Goal: Information Seeking & Learning: Find specific page/section

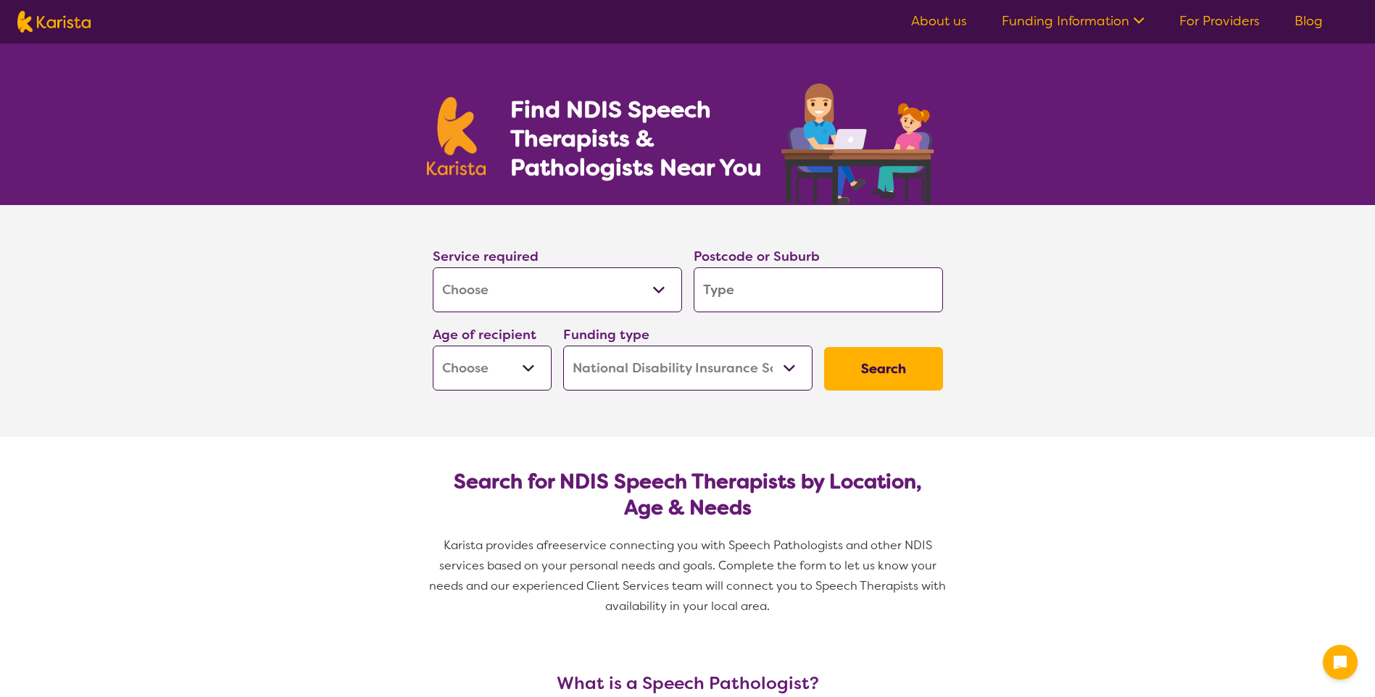
select select "[MEDICAL_DATA]"
select select "NDIS"
select select "[MEDICAL_DATA]"
select select "NDIS"
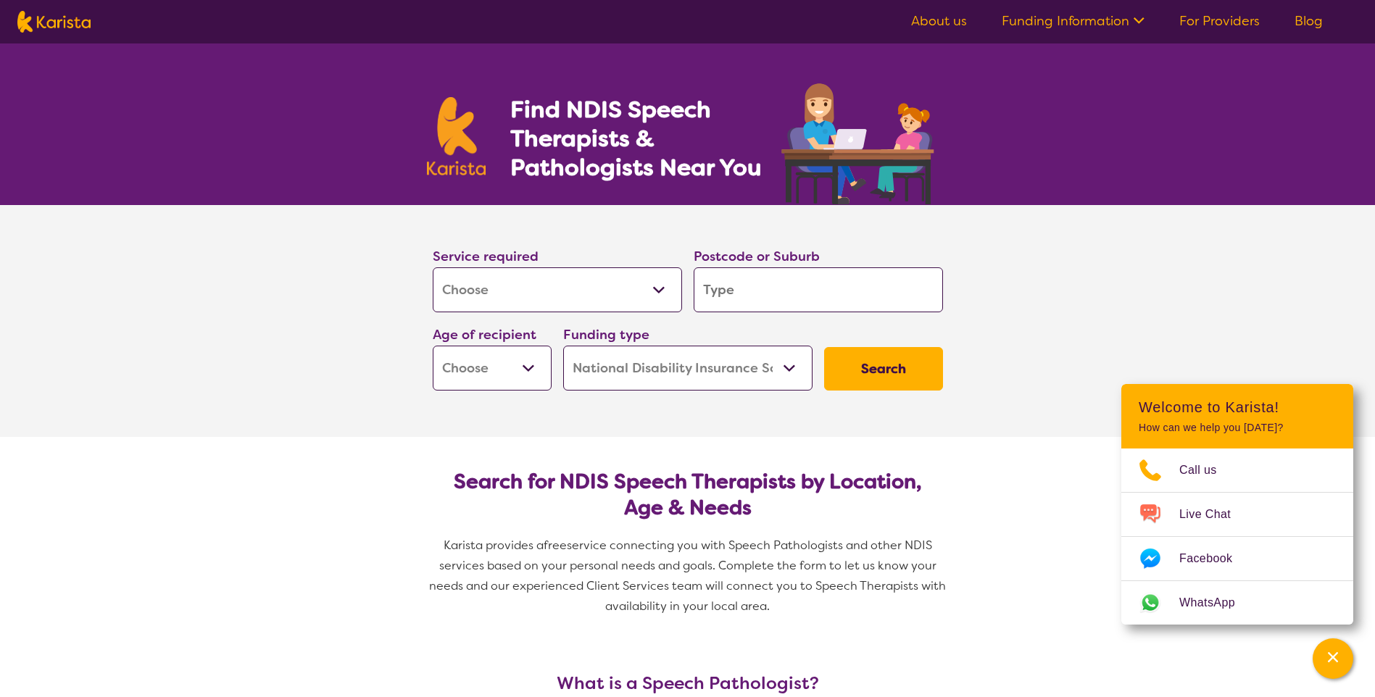
click at [732, 302] on input "search" at bounding box center [818, 290] width 249 height 45
type input "3"
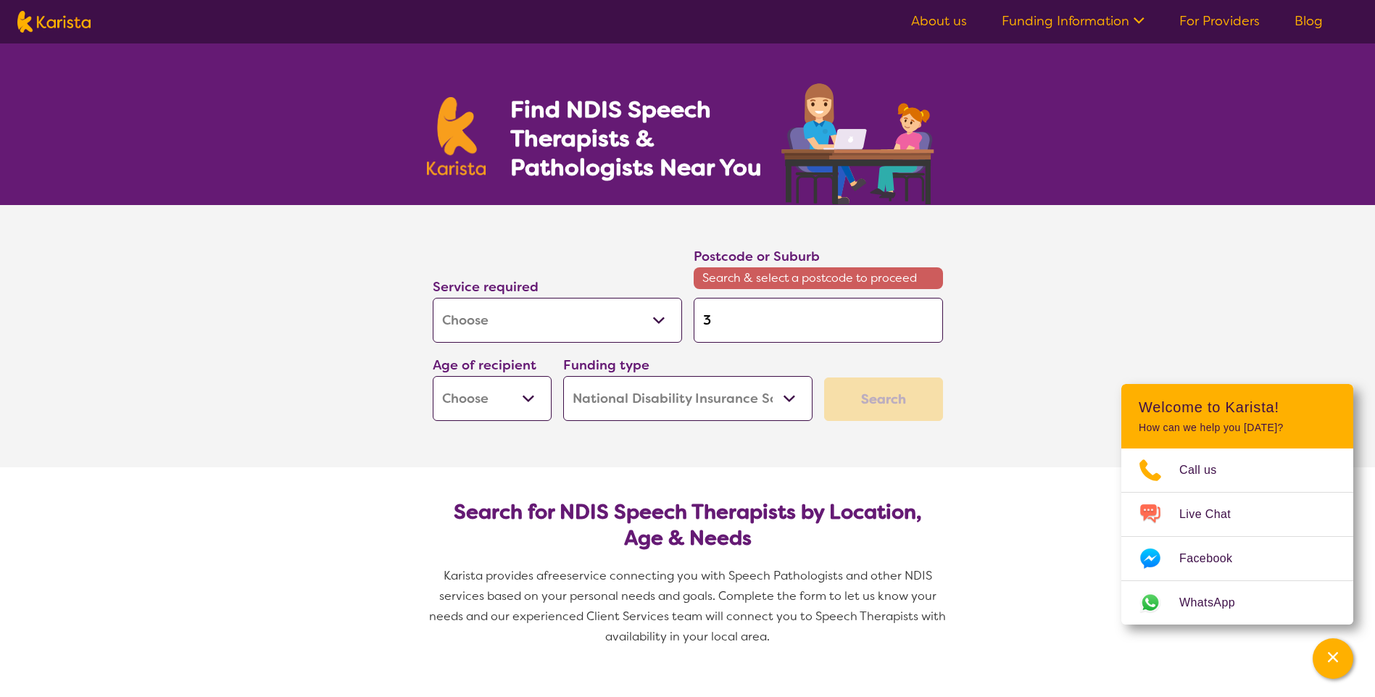
type input "32"
type input "320"
type input "3204"
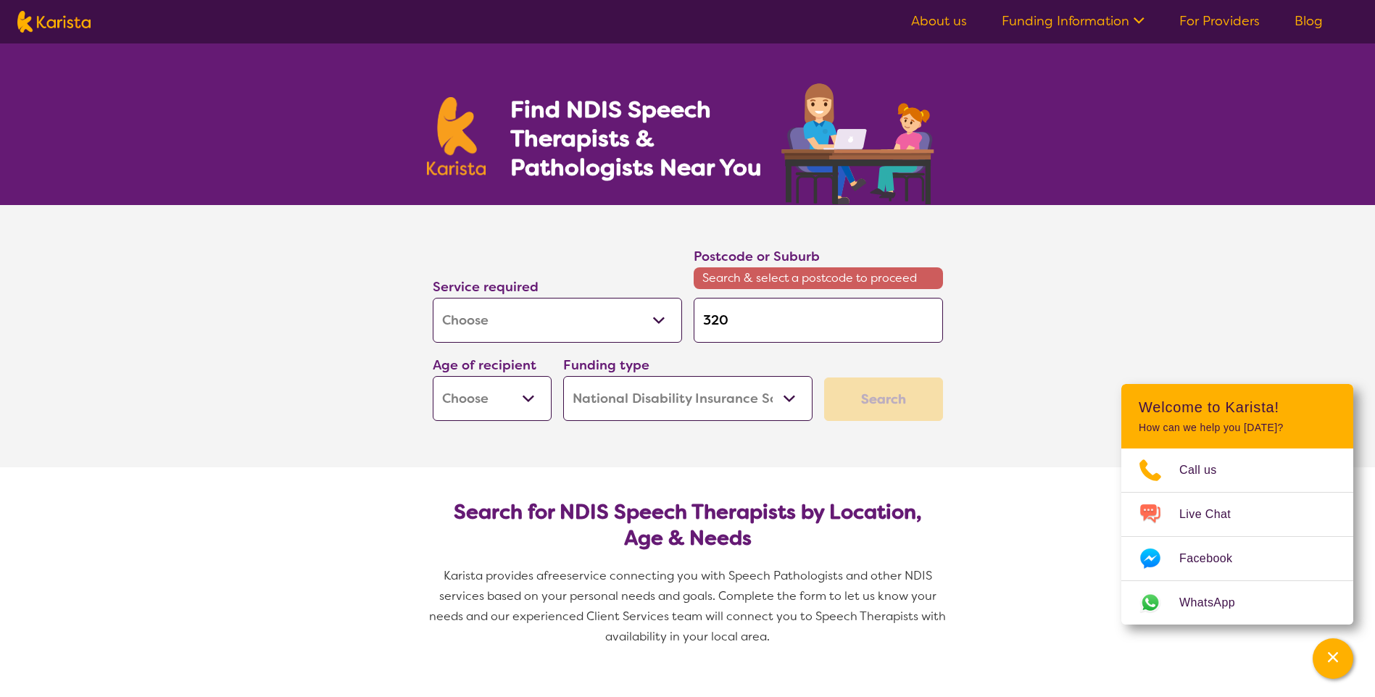
type input "3204"
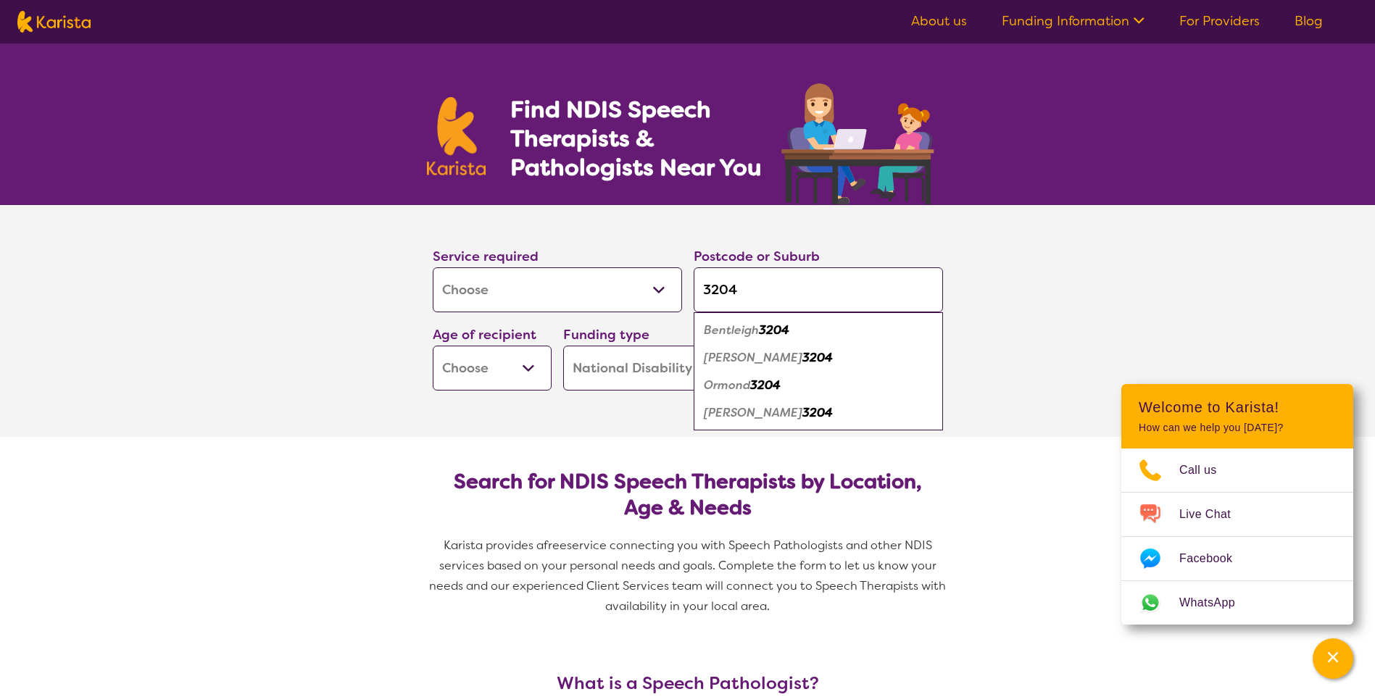
type input "3204"
click at [732, 335] on em "Bentleigh" at bounding box center [731, 330] width 55 height 15
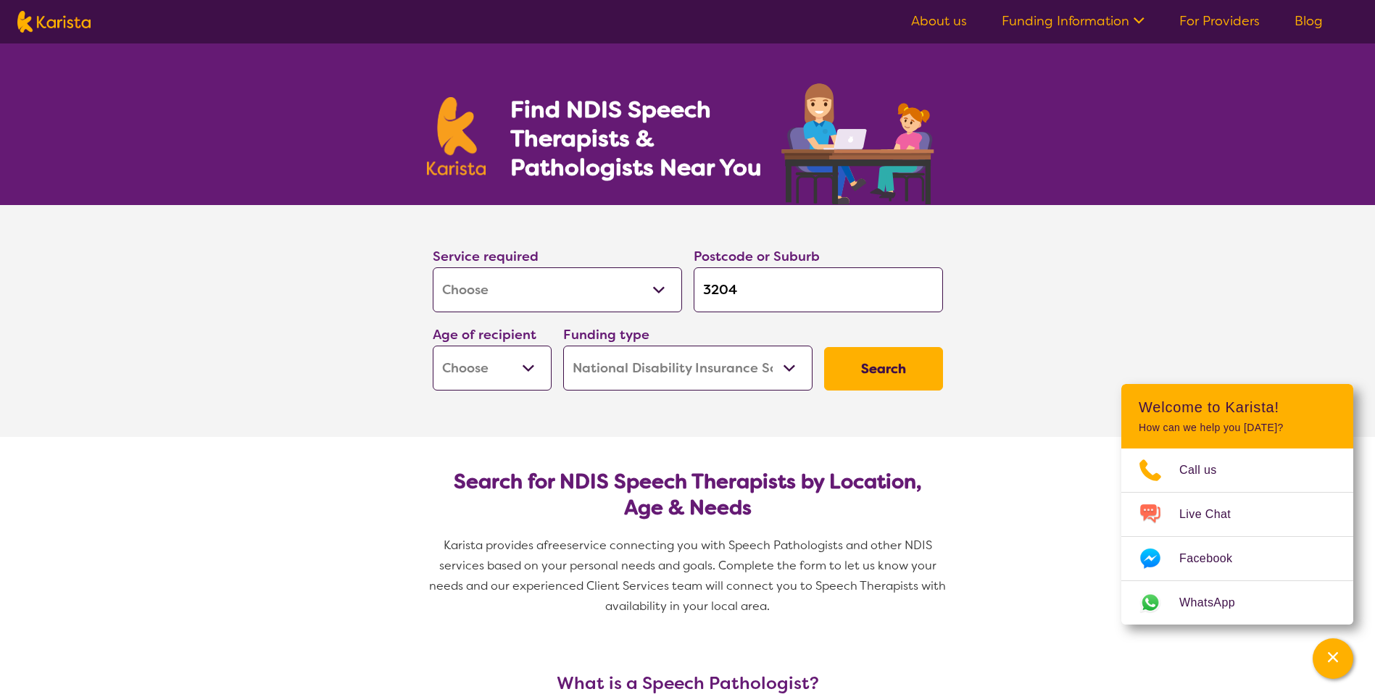
click at [856, 360] on button "Search" at bounding box center [883, 369] width 119 height 44
click at [860, 367] on button "Search" at bounding box center [883, 369] width 119 height 44
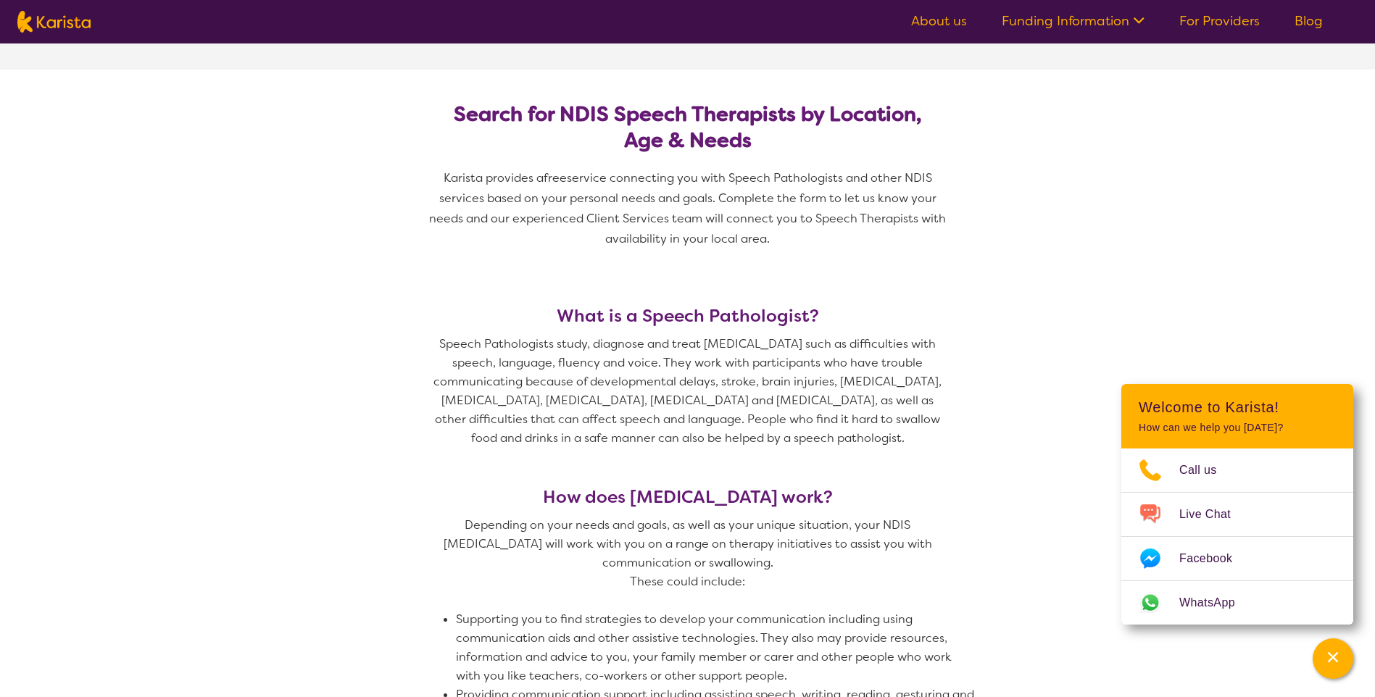
scroll to position [145, 0]
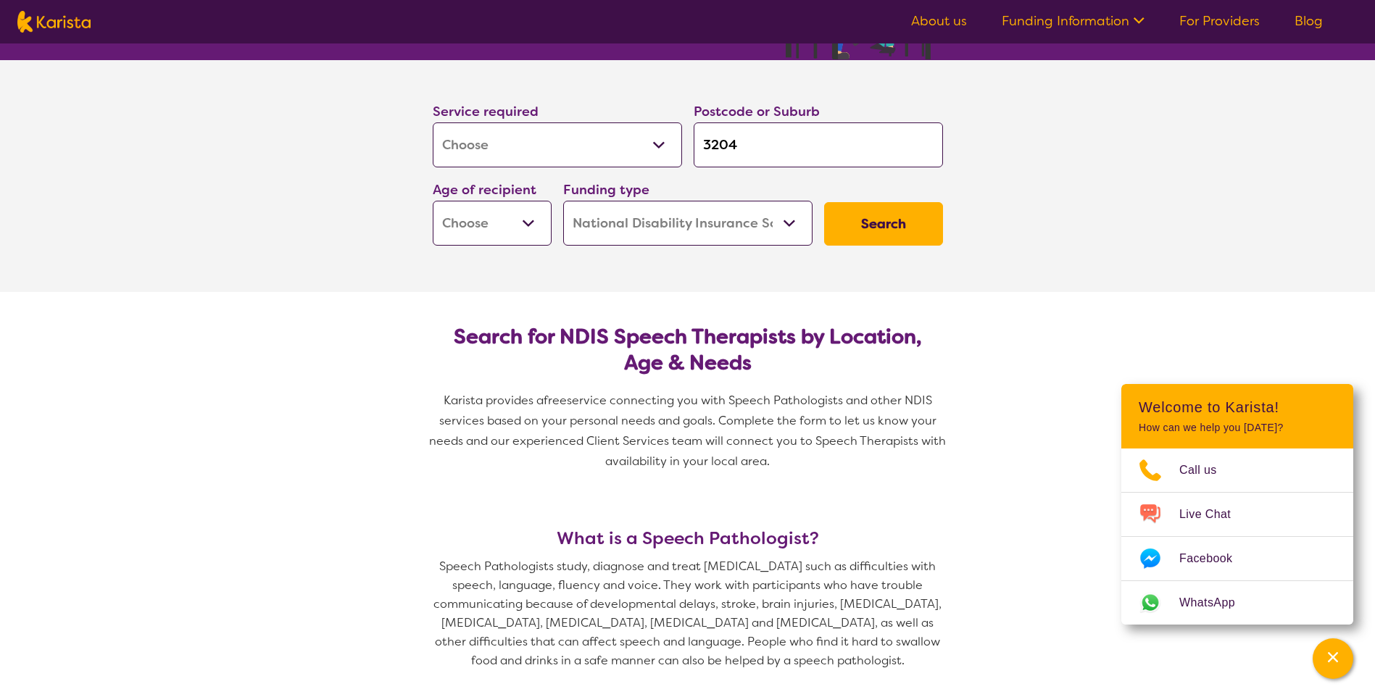
click at [951, 22] on link "About us" at bounding box center [939, 20] width 56 height 17
